Goal: Task Accomplishment & Management: Complete application form

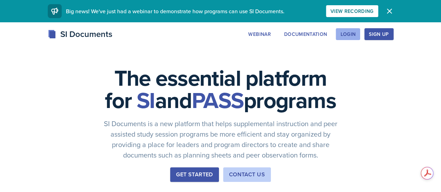
click at [356, 35] on div "Login" at bounding box center [347, 34] width 15 height 6
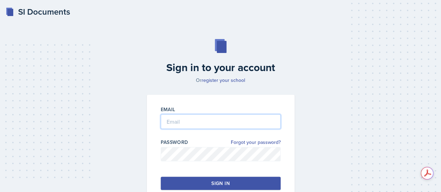
click at [197, 120] on input "email" at bounding box center [221, 121] width 120 height 15
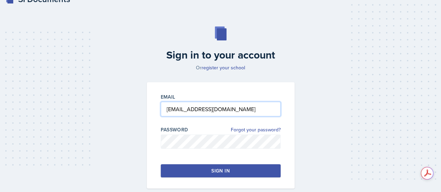
scroll to position [17, 0]
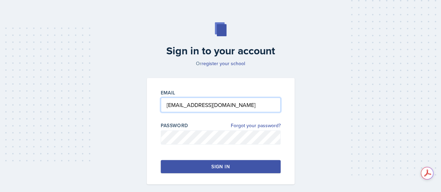
type input "[EMAIL_ADDRESS][DOMAIN_NAME]"
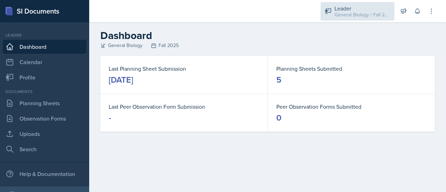
click at [356, 5] on div "Leader" at bounding box center [363, 8] width 56 height 8
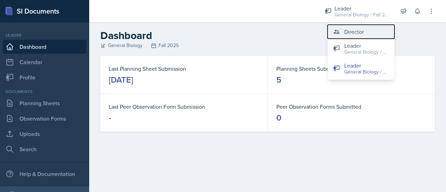
click at [355, 32] on div "Director" at bounding box center [354, 32] width 20 height 8
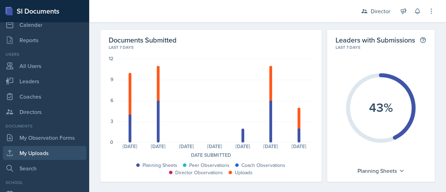
scroll to position [38, 0]
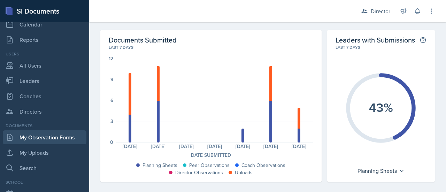
click at [31, 137] on link "My Observation Forms" at bounding box center [45, 137] width 84 height 14
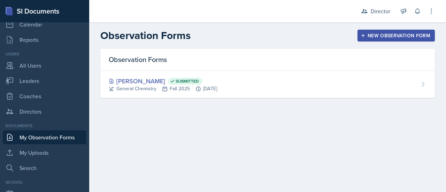
click at [388, 36] on div "New Observation Form" at bounding box center [396, 36] width 68 height 6
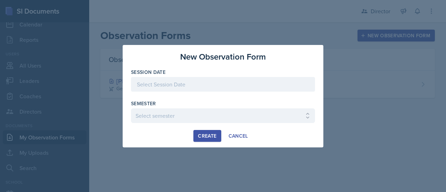
click at [183, 85] on div at bounding box center [223, 84] width 184 height 15
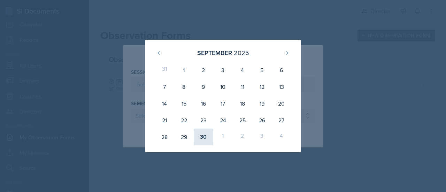
click at [206, 137] on div "30" at bounding box center [204, 137] width 20 height 17
type input "[DATE]"
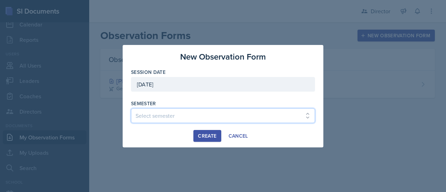
click at [157, 118] on select "Select semester Fall 2025 Spring 2025 Fall 2024 Spring 2024 Fall 2023 Spring 20…" at bounding box center [223, 115] width 184 height 15
select select "c88fb8a2-0ae1-4674-9d8d-93ff3a907138"
click at [131, 108] on select "Select semester Fall 2025 Spring 2025 Fall 2024 Spring 2024 Fall 2023 Spring 20…" at bounding box center [223, 115] width 184 height 15
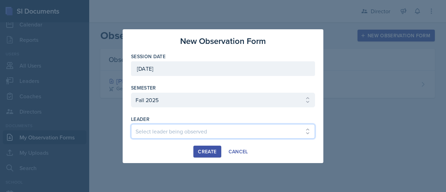
click at [176, 133] on select "Select leader being observed [PERSON_NAME] [PERSON_NAME] [PERSON_NAME] [PERSON_…" at bounding box center [223, 131] width 184 height 15
select select "cdce4e06-7d38-40a8-93c8-9e3a5086f8f6"
click at [131, 124] on select "Select leader being observed [PERSON_NAME] [PERSON_NAME] [PERSON_NAME] [PERSON_…" at bounding box center [223, 131] width 184 height 15
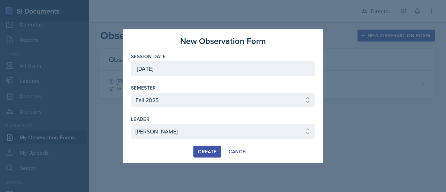
click at [208, 153] on div "Create" at bounding box center [207, 152] width 18 height 6
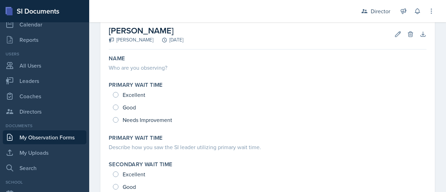
scroll to position [45, 0]
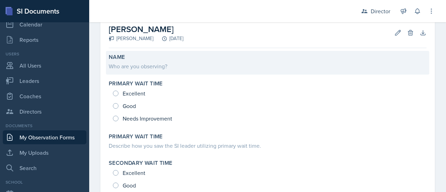
click at [130, 62] on div "Who are you observing?" at bounding box center [268, 66] width 318 height 10
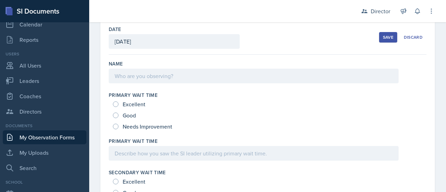
scroll to position [0, 0]
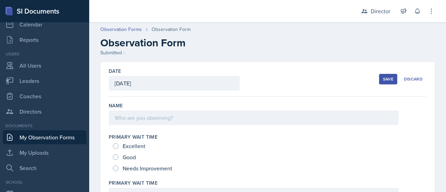
click at [140, 119] on div at bounding box center [254, 118] width 290 height 15
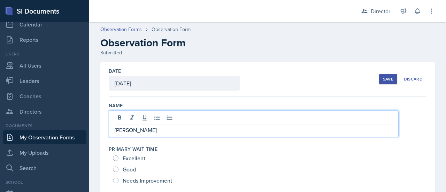
click at [386, 79] on div "Save" at bounding box center [388, 79] width 10 height 6
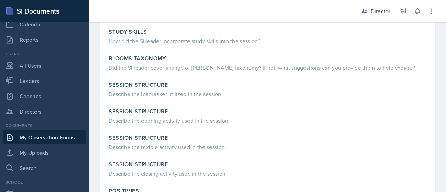
scroll to position [443, 0]
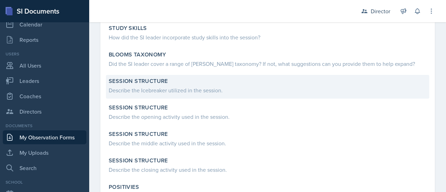
click at [147, 91] on div "Describe the Icebreaker utilized in the session." at bounding box center [268, 90] width 318 height 8
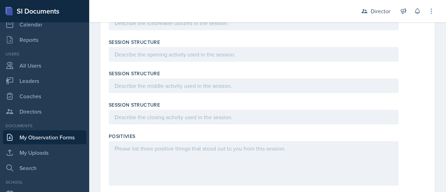
scroll to position [702, 0]
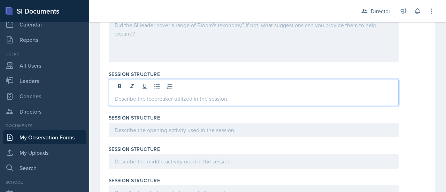
click at [162, 94] on p at bounding box center [254, 98] width 278 height 8
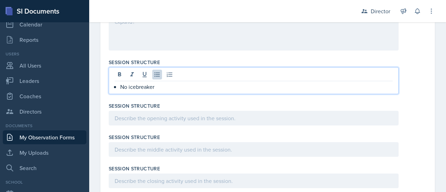
click at [152, 120] on div at bounding box center [254, 118] width 290 height 15
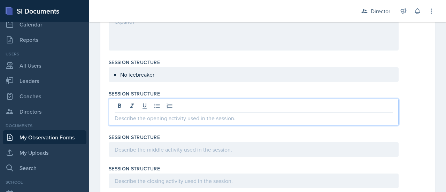
scroll to position [646, 0]
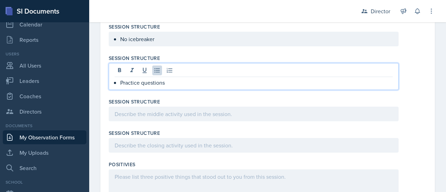
click at [134, 111] on p at bounding box center [254, 114] width 278 height 8
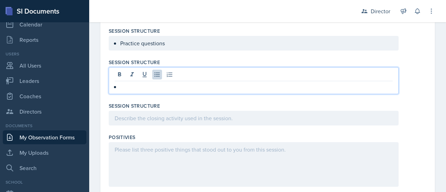
scroll to position [722, 0]
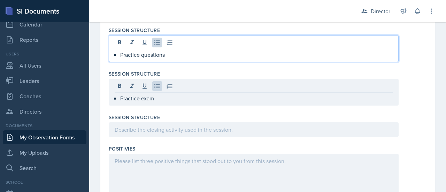
click at [172, 51] on p "Practice questions" at bounding box center [256, 55] width 273 height 8
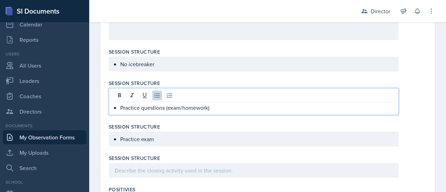
scroll to position [681, 0]
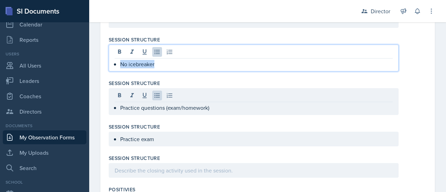
drag, startPoint x: 172, startPoint y: 61, endPoint x: 120, endPoint y: 62, distance: 52.3
click at [120, 62] on div "No icebreaker" at bounding box center [254, 64] width 278 height 8
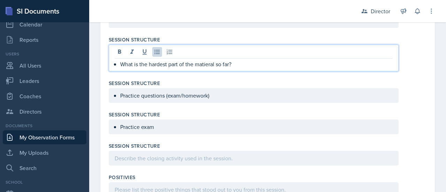
click at [206, 64] on p "What is the hardest part of the matieral so far?" at bounding box center [256, 64] width 273 height 8
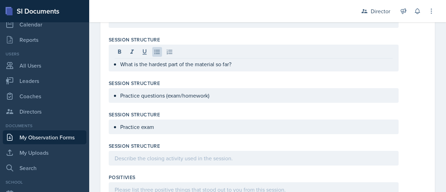
click at [212, 99] on div "Practice questions (exam/homework)" at bounding box center [254, 95] width 290 height 15
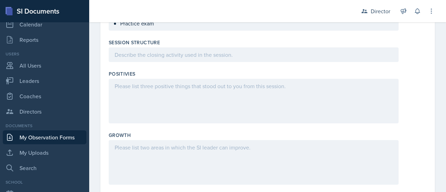
scroll to position [789, 0]
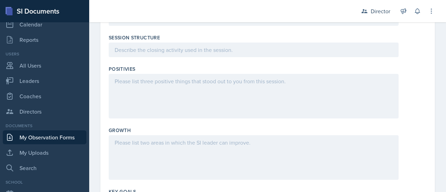
click at [162, 96] on div at bounding box center [254, 96] width 290 height 45
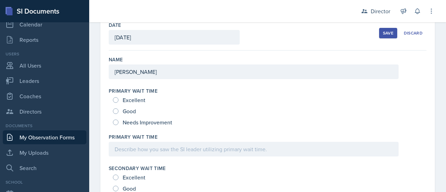
scroll to position [52, 0]
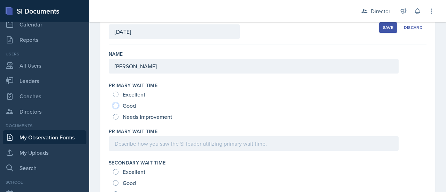
click at [117, 105] on input "Good" at bounding box center [116, 106] width 6 height 6
radio input "true"
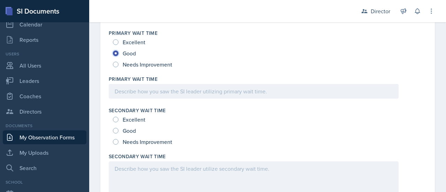
scroll to position [104, 0]
click at [129, 129] on span "Good" at bounding box center [129, 130] width 13 height 7
click at [119, 129] on input "Good" at bounding box center [116, 131] width 6 height 6
radio input "true"
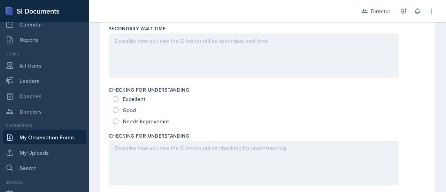
scroll to position [233, 0]
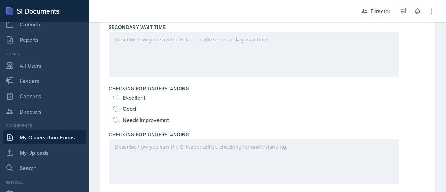
click at [137, 100] on span "Excellent" at bounding box center [134, 97] width 23 height 7
click at [119, 100] on input "Excellent" at bounding box center [116, 98] width 6 height 6
radio input "true"
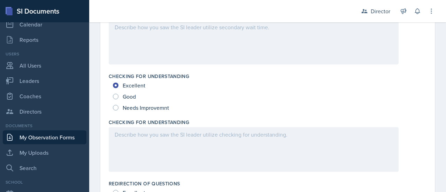
click at [175, 139] on p at bounding box center [254, 134] width 278 height 8
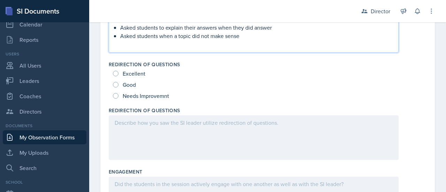
scroll to position [366, 0]
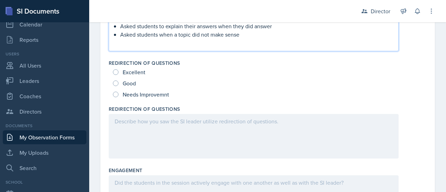
click at [120, 74] on div "Excellent" at bounding box center [130, 72] width 34 height 11
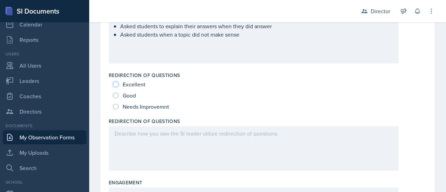
click at [117, 83] on input "Excellent" at bounding box center [116, 85] width 6 height 6
radio input "true"
click at [127, 140] on div at bounding box center [254, 148] width 290 height 45
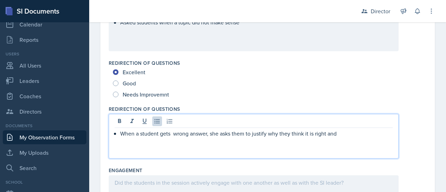
click at [175, 134] on p "When a student gets wrong answer, she asks them to justify why they think it is…" at bounding box center [256, 133] width 273 height 8
click at [339, 133] on p "When a student gets wrong answer, she asks them to justify why they think it is…" at bounding box center [256, 133] width 273 height 8
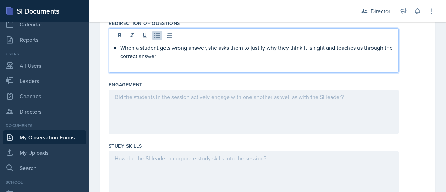
scroll to position [452, 0]
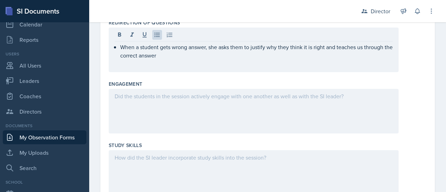
click at [284, 108] on div at bounding box center [254, 111] width 290 height 45
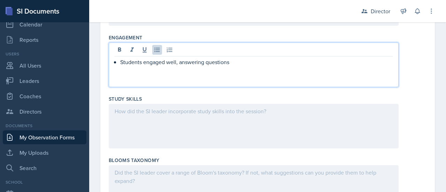
scroll to position [504, 0]
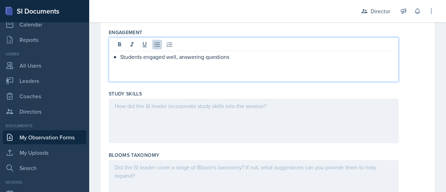
click at [234, 119] on div at bounding box center [254, 121] width 290 height 45
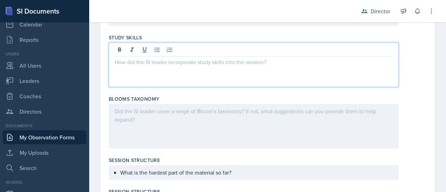
scroll to position [561, 0]
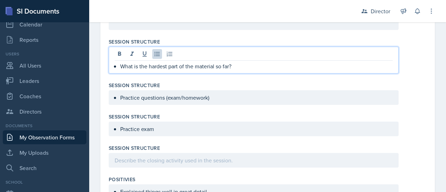
click at [260, 62] on p "What is the hardest part of the material so far?" at bounding box center [256, 66] width 273 height 8
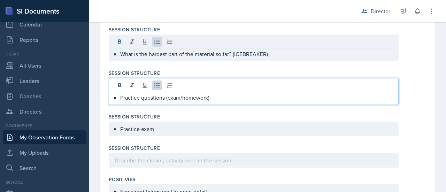
click at [243, 83] on div "Practice questions (exam/homework)" at bounding box center [254, 91] width 290 height 27
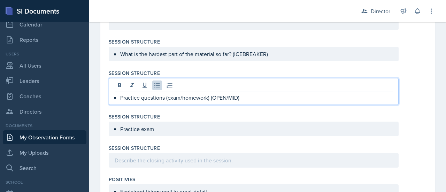
click at [205, 132] on div "Practice exam" at bounding box center [254, 129] width 290 height 15
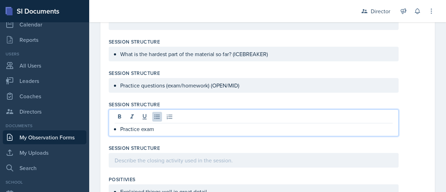
scroll to position [691, 0]
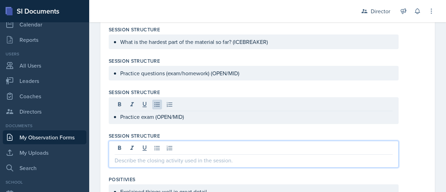
click at [191, 148] on div at bounding box center [254, 154] width 290 height 27
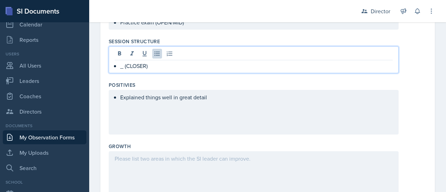
scroll to position [776, 0]
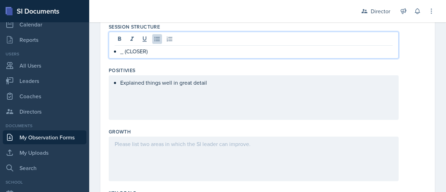
click at [217, 87] on p "Explained things well in great detail" at bounding box center [256, 82] width 273 height 8
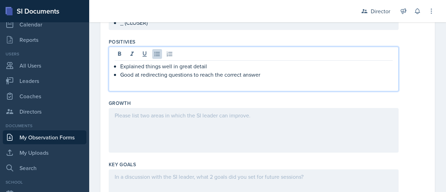
scroll to position [805, 0]
click at [246, 88] on div "Explained things well in great detail Good at redirecting questions to reach th…" at bounding box center [254, 68] width 290 height 45
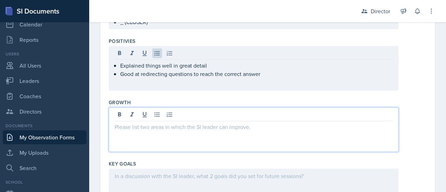
click at [170, 123] on p at bounding box center [254, 127] width 278 height 8
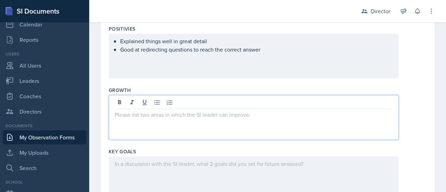
click at [170, 68] on div "Explained things well in great detail Good at redirecting questions to reach th…" at bounding box center [254, 56] width 290 height 45
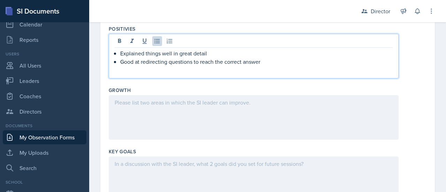
scroll to position [818, 0]
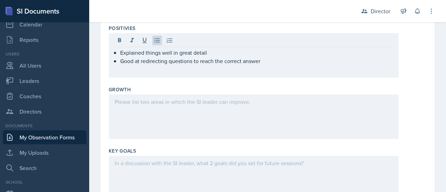
click at [222, 118] on div at bounding box center [254, 116] width 290 height 45
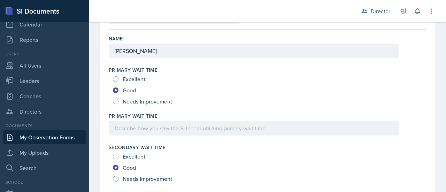
scroll to position [73, 0]
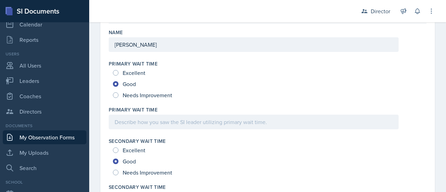
click at [128, 107] on label "Primary Wait Time" at bounding box center [133, 109] width 49 height 7
click at [184, 90] on div "Needs Improvement" at bounding box center [268, 95] width 310 height 11
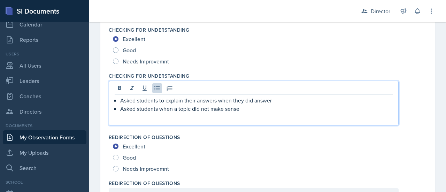
scroll to position [304, 0]
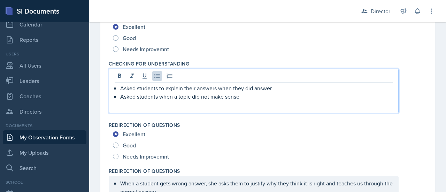
click at [245, 97] on p "Asked students when a topic did not make sense" at bounding box center [256, 96] width 273 height 8
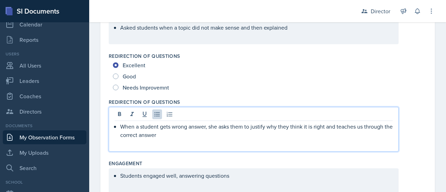
scroll to position [385, 0]
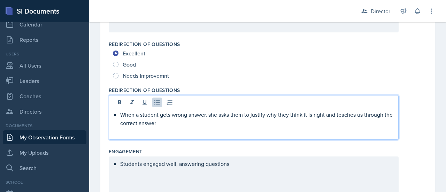
click at [237, 111] on p "When a student gets wrong answer, she asks them to justify why they think it is…" at bounding box center [256, 119] width 273 height 17
click at [178, 117] on p "When a student gets wrong answer, she asks them to justify why they think it is…" at bounding box center [256, 119] width 273 height 17
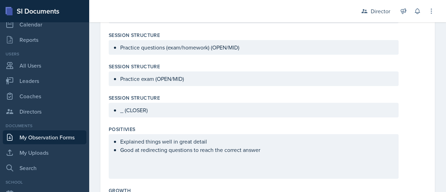
scroll to position [729, 0]
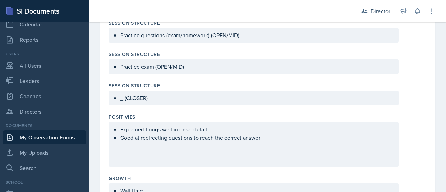
click at [227, 134] on p "Explained things well in great detail" at bounding box center [256, 129] width 273 height 8
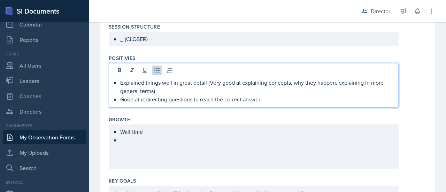
scroll to position [789, 0]
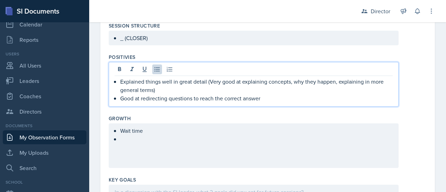
click at [139, 89] on p "Explained things well in great detail (Very good at explaining concepts, why th…" at bounding box center [256, 85] width 273 height 17
click at [265, 99] on p "Good at redirecting questions to reach the correct answer" at bounding box center [256, 98] width 273 height 8
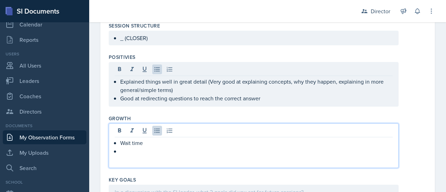
click at [153, 139] on ul "Wait time" at bounding box center [256, 147] width 273 height 17
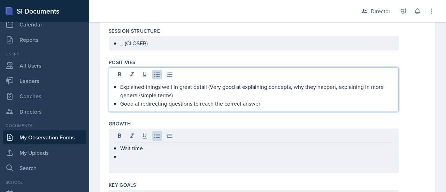
scroll to position [796, 0]
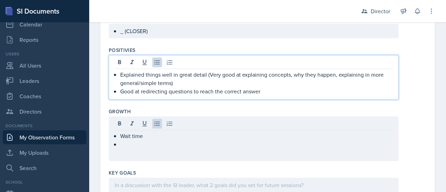
click at [279, 88] on p "Good at redirecting questions to reach the correct answer" at bounding box center [256, 91] width 273 height 8
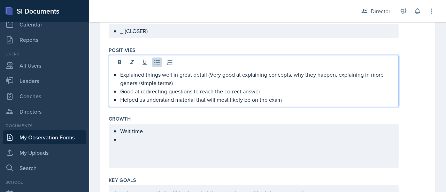
click at [193, 98] on p "Helped us understand material that will most likely be on the exam" at bounding box center [256, 100] width 273 height 8
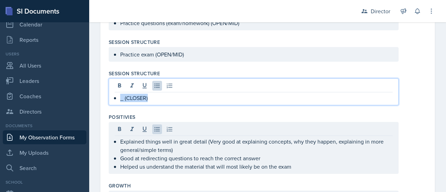
drag, startPoint x: 130, startPoint y: 96, endPoint x: 0, endPoint y: 76, distance: 131.2
click at [0, 76] on div "SI Documents Director Dashboard Calendar Reports Users All Users Leaders Coache…" at bounding box center [223, 96] width 446 height 192
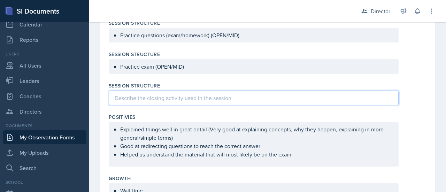
click at [397, 59] on div "Practice exam (OPEN/MID)" at bounding box center [268, 66] width 318 height 15
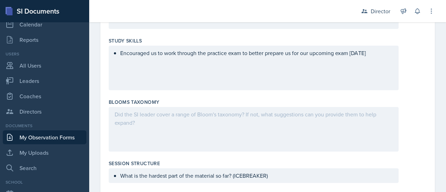
scroll to position [570, 0]
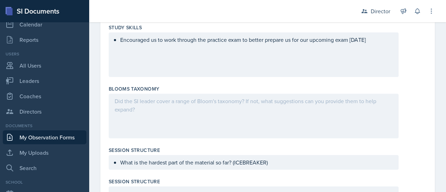
drag, startPoint x: 237, startPoint y: 108, endPoint x: 216, endPoint y: 106, distance: 21.4
click at [216, 106] on div at bounding box center [254, 116] width 290 height 45
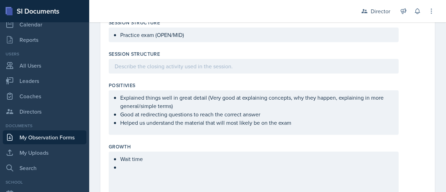
scroll to position [761, 0]
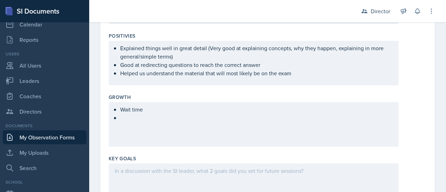
click at [167, 120] on div "Wait time" at bounding box center [254, 124] width 290 height 45
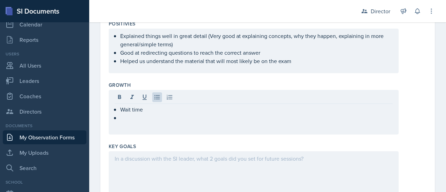
click at [144, 122] on div "Wait time" at bounding box center [254, 112] width 290 height 45
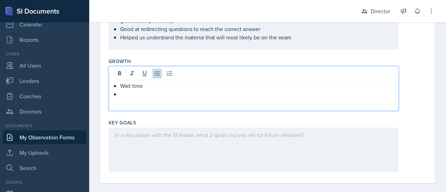
scroll to position [852, 0]
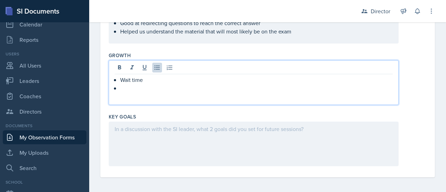
click at [151, 131] on div at bounding box center [254, 144] width 290 height 45
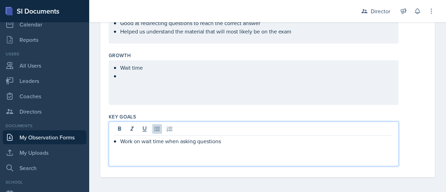
click at [132, 79] on div "Wait time" at bounding box center [254, 82] width 290 height 45
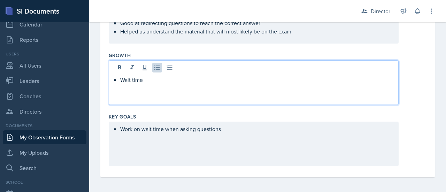
click at [273, 129] on div "Work on wait time when asking questions" at bounding box center [254, 144] width 290 height 45
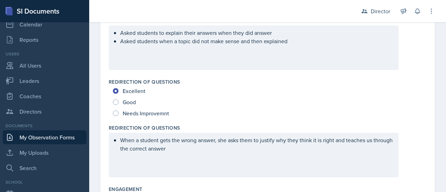
click at [278, 64] on div "Asked students to explain their answers when they did answer Asked students whe…" at bounding box center [254, 47] width 290 height 45
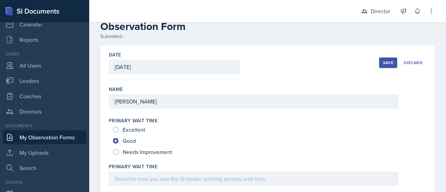
scroll to position [0, 0]
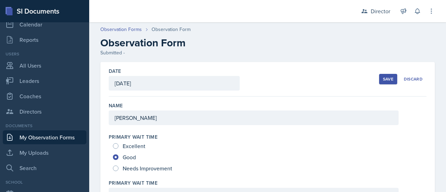
click at [252, 44] on h2 "Observation Form" at bounding box center [267, 43] width 335 height 13
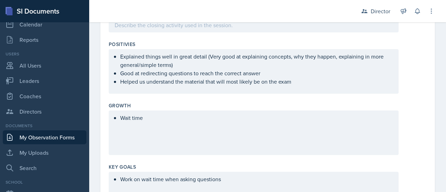
click at [159, 120] on p "Wait time" at bounding box center [256, 118] width 273 height 8
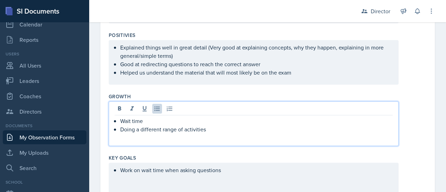
scroll to position [823, 0]
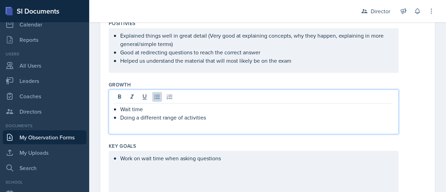
click at [227, 155] on p "Work on wait time when asking questions" at bounding box center [256, 158] width 273 height 8
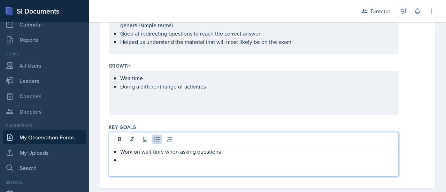
scroll to position [842, 0]
click at [148, 150] on p "Work on wait time when asking questions" at bounding box center [256, 151] width 273 height 8
click at [124, 160] on p at bounding box center [256, 159] width 273 height 8
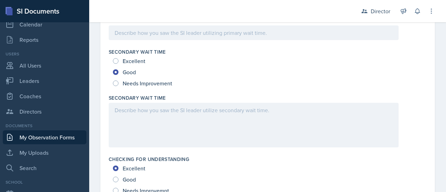
scroll to position [0, 0]
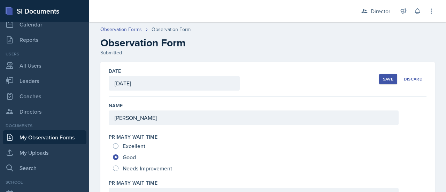
click at [250, 117] on div "[PERSON_NAME]" at bounding box center [254, 118] width 290 height 15
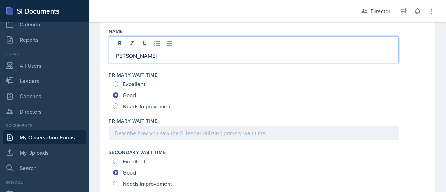
scroll to position [79, 0]
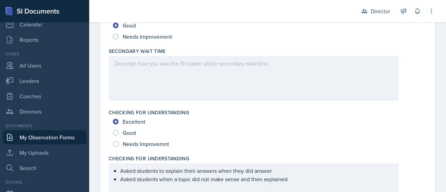
scroll to position [0, 0]
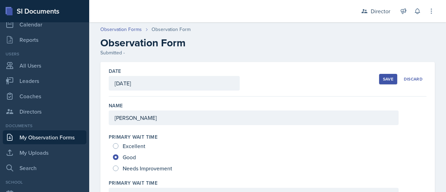
click at [388, 80] on div "Save" at bounding box center [388, 79] width 10 height 6
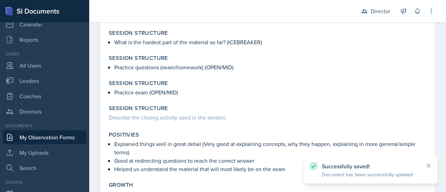
scroll to position [597, 0]
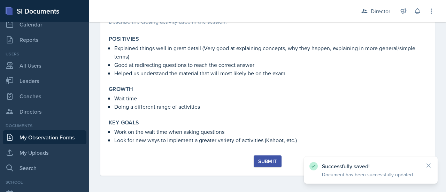
click at [266, 161] on div "Submit" at bounding box center [267, 162] width 18 height 6
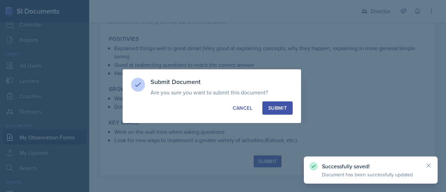
click at [276, 111] on div "Submit" at bounding box center [277, 108] width 18 height 7
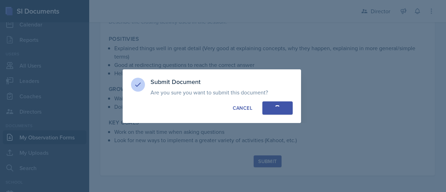
radio input "true"
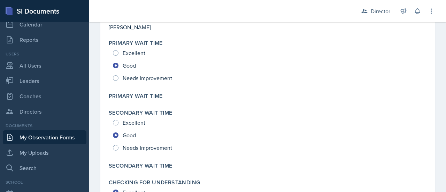
scroll to position [0, 0]
